Goal: Information Seeking & Learning: Learn about a topic

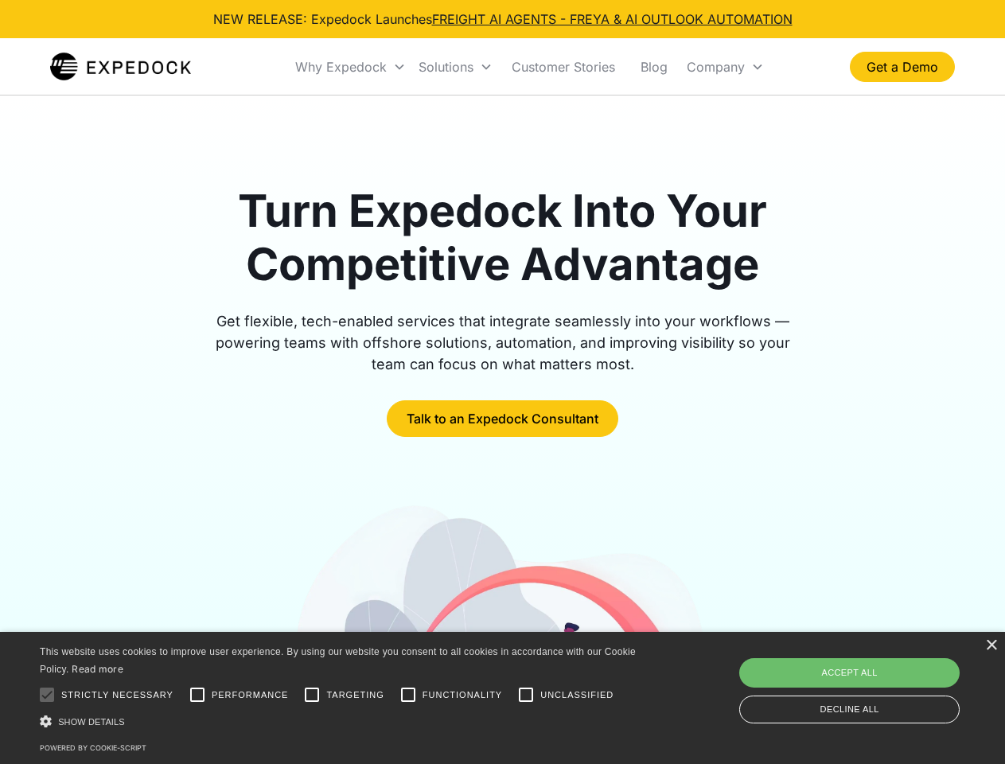
click at [351, 67] on div "Why Expedock" at bounding box center [340, 67] width 91 height 16
click at [455, 67] on div "Solutions" at bounding box center [445, 67] width 55 height 16
click at [725, 67] on div "Company" at bounding box center [716, 67] width 58 height 16
click at [47, 694] on div at bounding box center [47, 695] width 32 height 32
click at [197, 694] on input "Performance" at bounding box center [197, 695] width 32 height 32
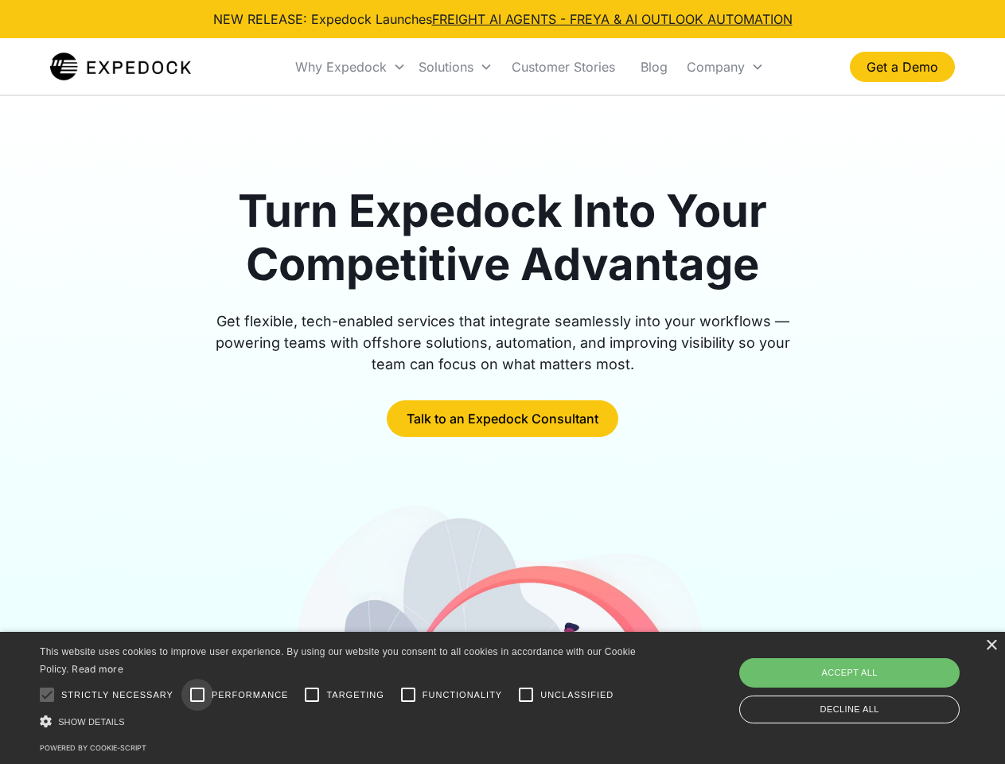
checkbox input "true"
click at [312, 694] on input "Targeting" at bounding box center [312, 695] width 32 height 32
checkbox input "true"
click at [408, 694] on input "Functionality" at bounding box center [408, 695] width 32 height 32
checkbox input "true"
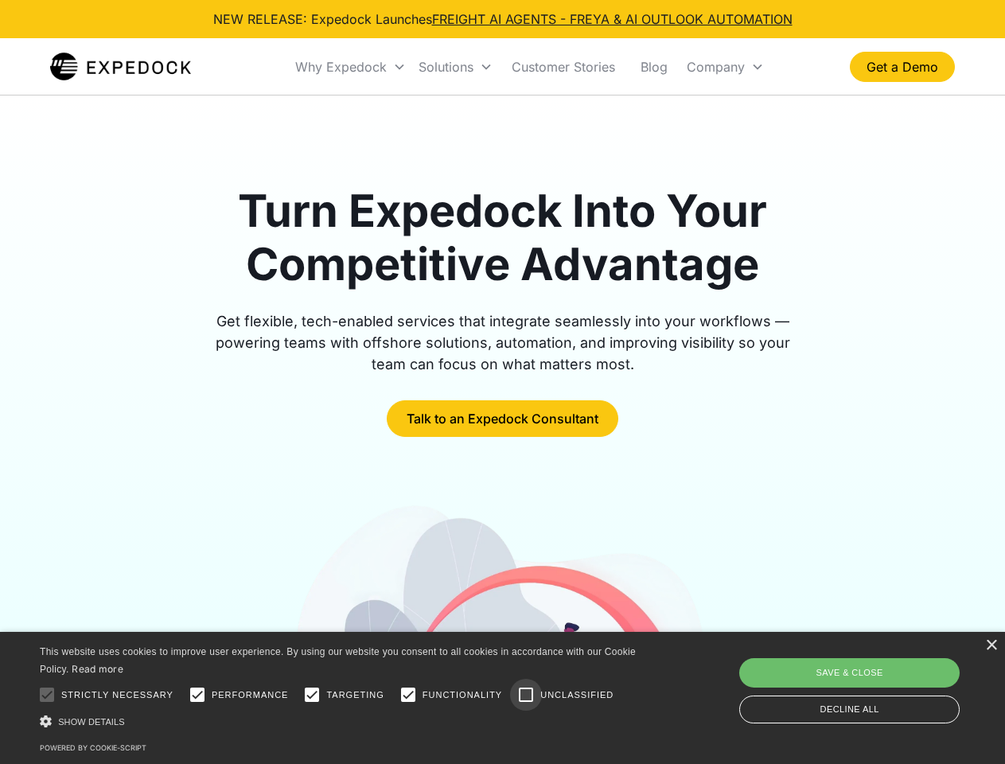
click at [526, 694] on input "Unclassified" at bounding box center [526, 695] width 32 height 32
checkbox input "true"
click at [340, 721] on div "Show details Hide details" at bounding box center [340, 721] width 601 height 17
